Goal: Find specific page/section: Find specific page/section

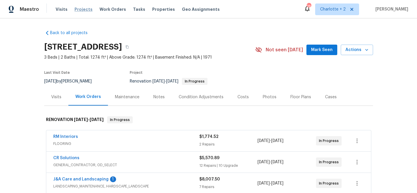
click at [79, 9] on span "Projects" at bounding box center [84, 9] width 18 height 6
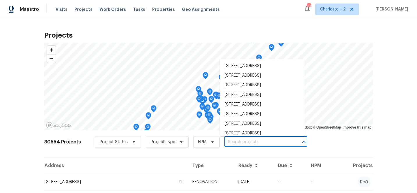
click at [228, 142] on input "text" at bounding box center [257, 141] width 67 height 9
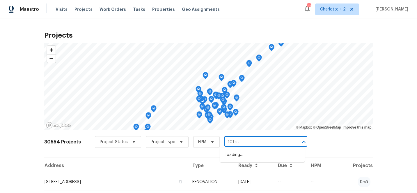
type input "101 sti"
click at [241, 154] on li "[STREET_ADDRESS]" at bounding box center [262, 155] width 85 height 10
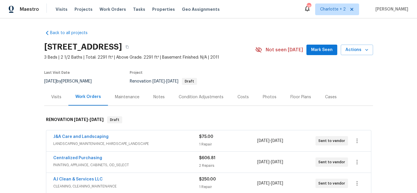
click at [211, 97] on div "Condition Adjustments" at bounding box center [201, 97] width 45 height 6
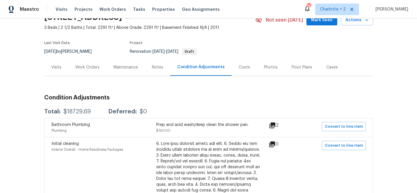
scroll to position [30, 0]
